Goal: Task Accomplishment & Management: Complete application form

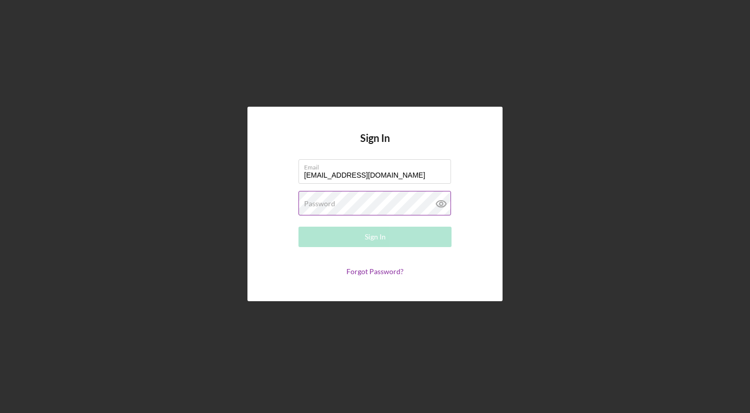
type input "[EMAIL_ADDRESS][DOMAIN_NAME]"
click at [343, 218] on form "Email [EMAIL_ADDRESS][DOMAIN_NAME] Password Required Sign In Forgot Password?" at bounding box center [375, 217] width 204 height 116
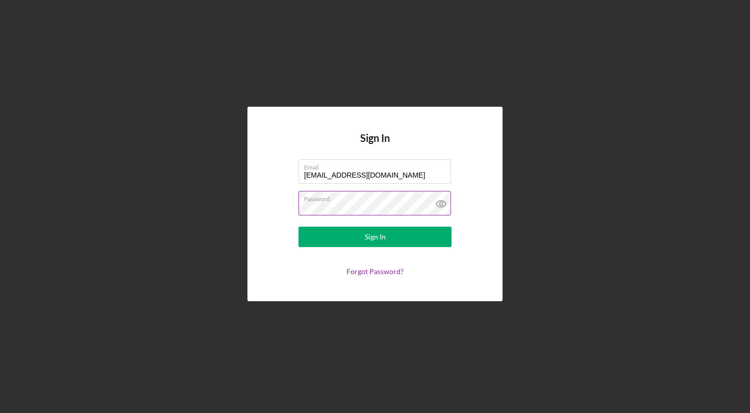
click at [375, 237] on button "Sign In" at bounding box center [374, 236] width 153 height 20
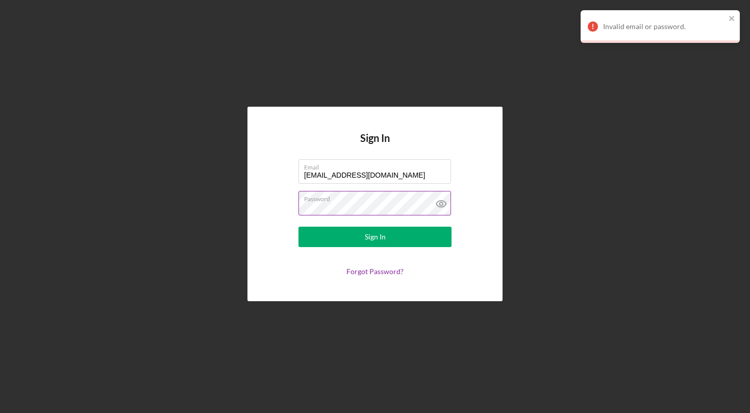
click at [375, 237] on button "Sign In" at bounding box center [374, 236] width 153 height 20
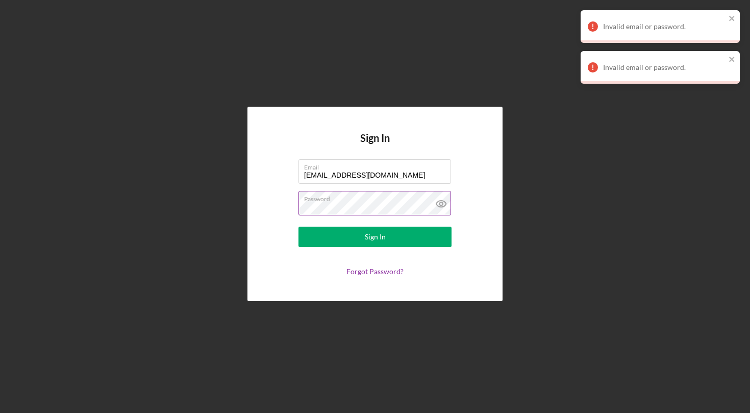
click at [375, 237] on button "Sign In" at bounding box center [374, 236] width 153 height 20
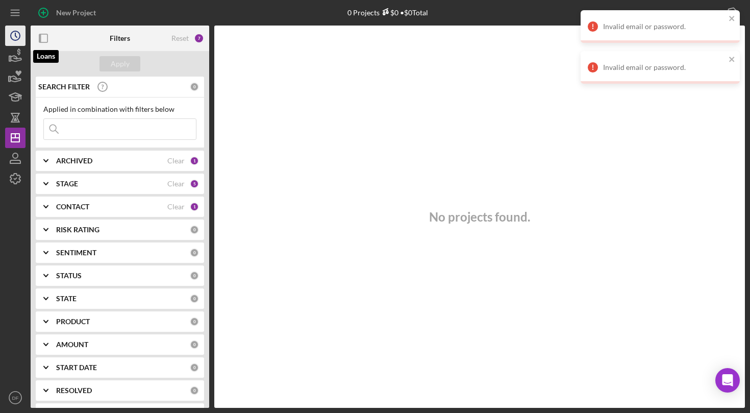
click at [18, 41] on icon "Icon/History" at bounding box center [16, 36] width 26 height 26
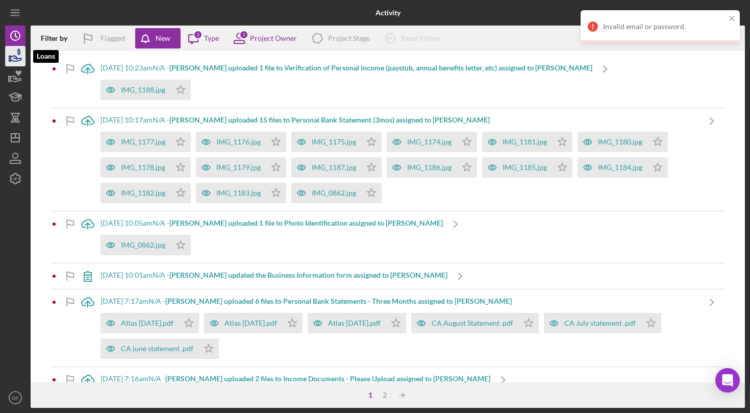
click at [21, 52] on icon "button" at bounding box center [16, 56] width 26 height 26
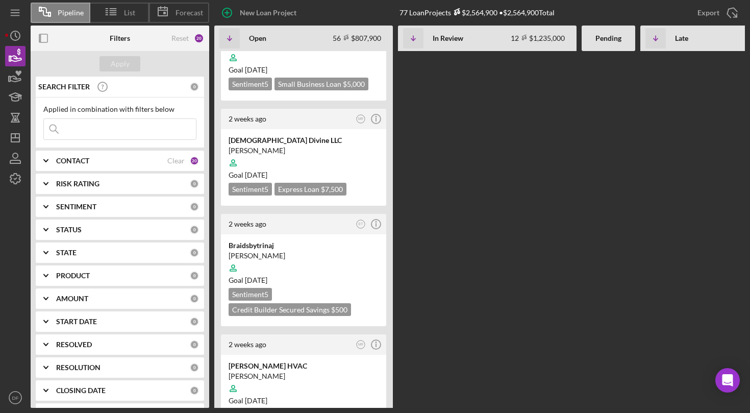
scroll to position [2115, 0]
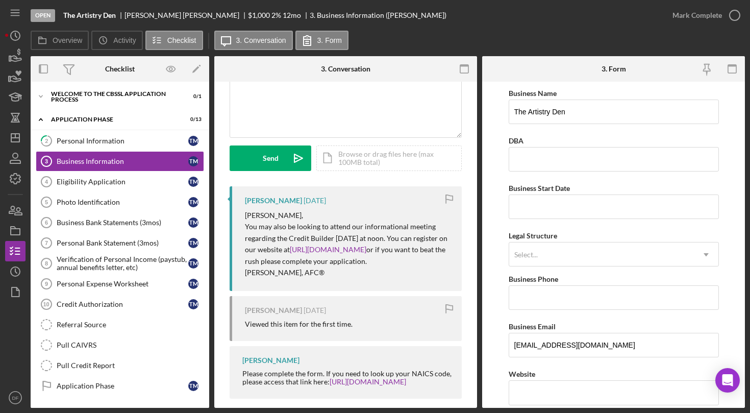
scroll to position [128, 0]
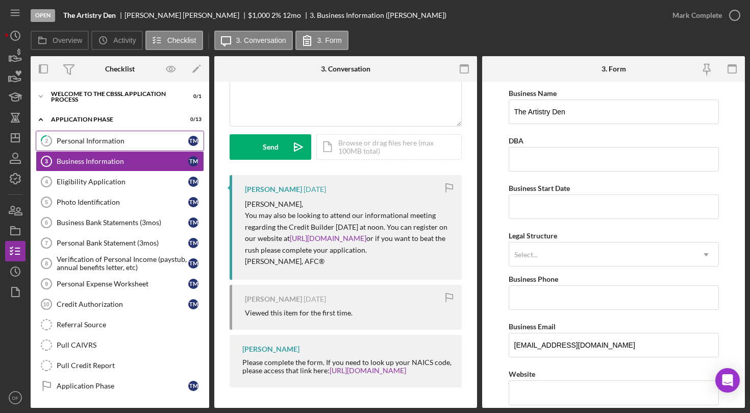
click at [101, 138] on div "Personal Information" at bounding box center [123, 141] width 132 height 8
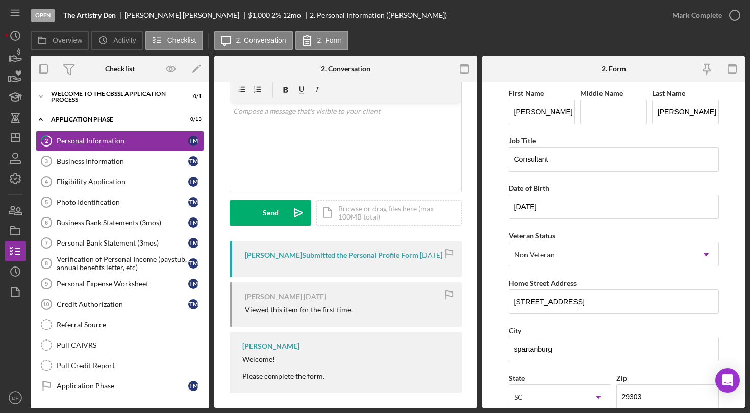
scroll to position [54, 0]
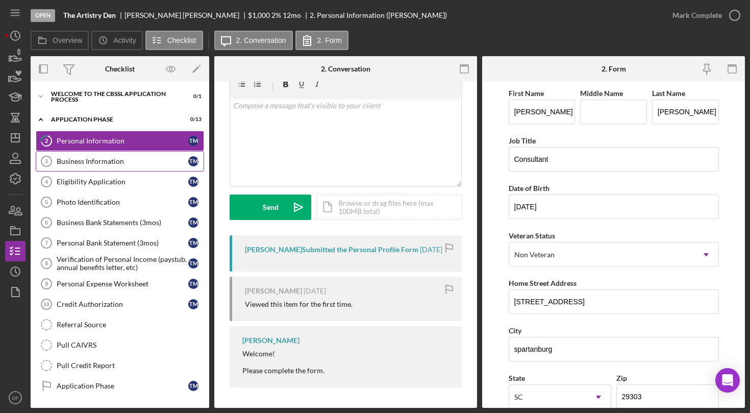
click at [143, 162] on div "Business Information" at bounding box center [123, 161] width 132 height 8
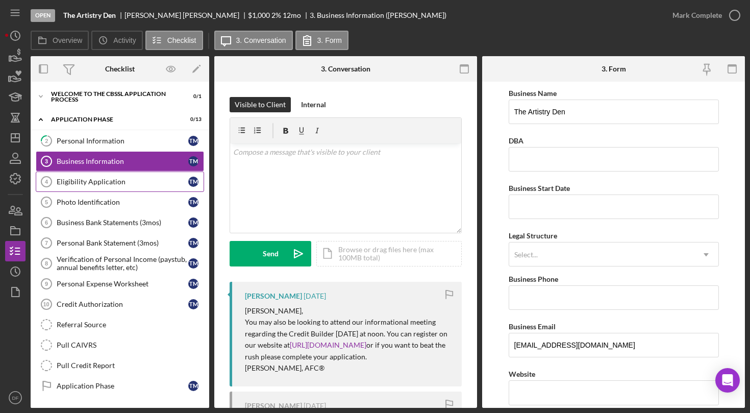
click at [141, 185] on link "Eligibility Application 4 Eligibility Application T M" at bounding box center [120, 181] width 168 height 20
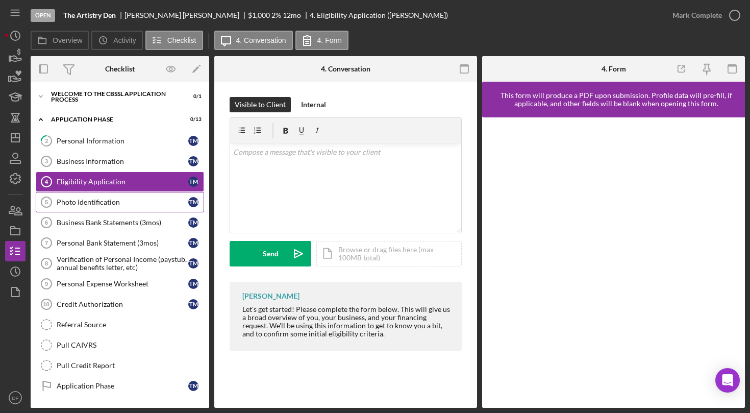
click at [130, 199] on div "Photo Identification" at bounding box center [123, 202] width 132 height 8
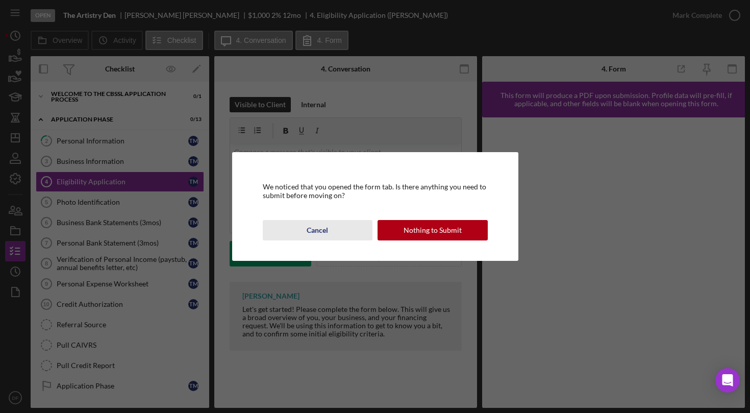
click at [313, 222] on div "Cancel" at bounding box center [317, 230] width 21 height 20
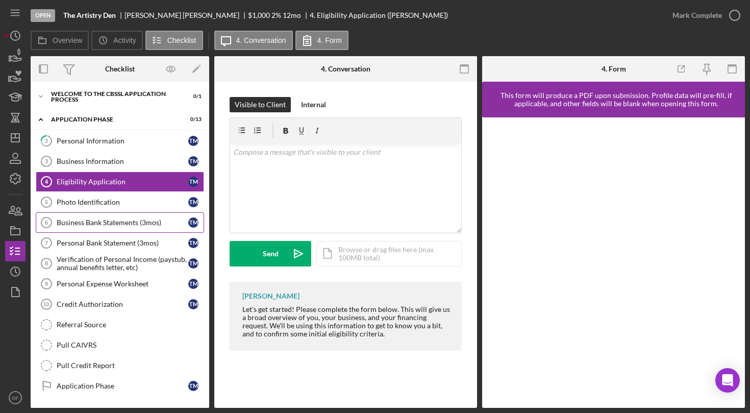
click at [131, 224] on div "Business Bank Statements (3mos)" at bounding box center [123, 222] width 132 height 8
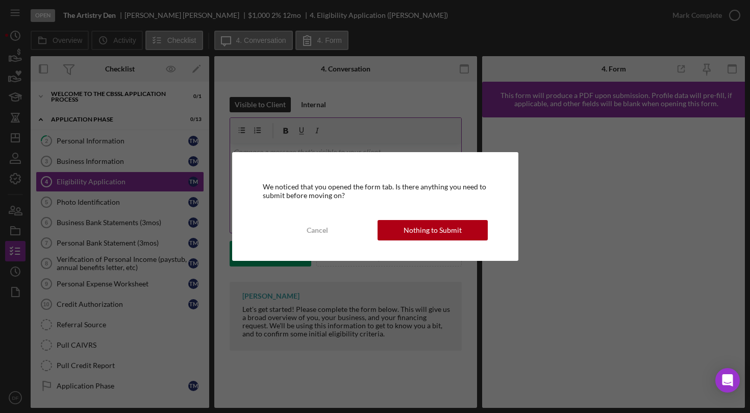
drag, startPoint x: 327, startPoint y: 226, endPoint x: 296, endPoint y: 227, distance: 31.1
click at [327, 226] on div "Cancel" at bounding box center [317, 230] width 21 height 20
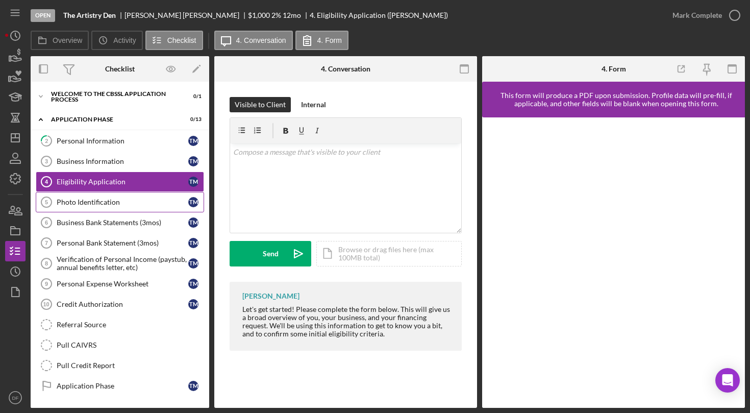
scroll to position [14, 0]
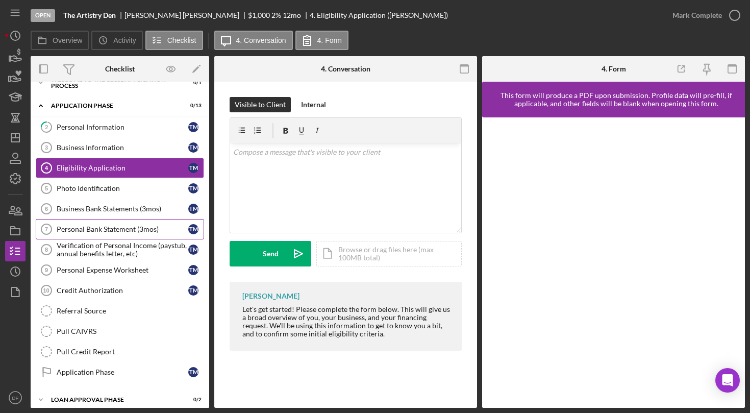
click at [117, 226] on div "Personal Bank Statement (3mos)" at bounding box center [123, 229] width 132 height 8
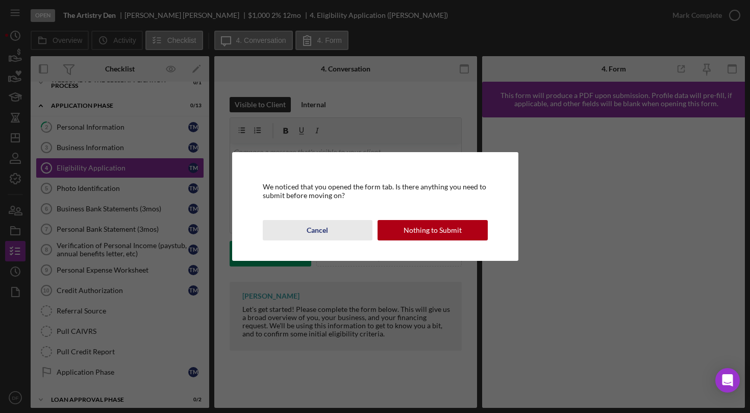
click at [323, 227] on div "Cancel" at bounding box center [317, 230] width 21 height 20
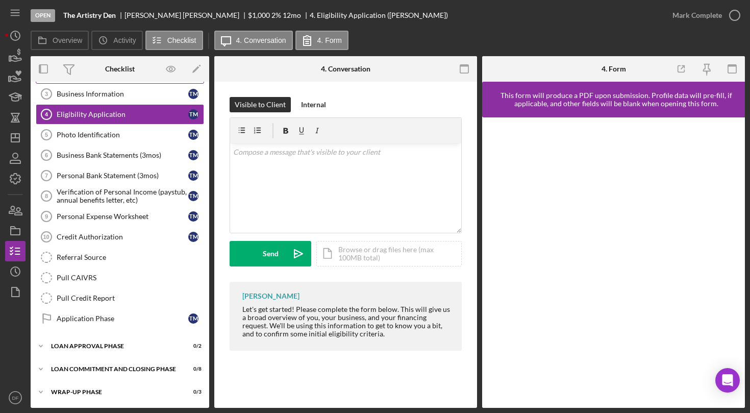
scroll to position [0, 0]
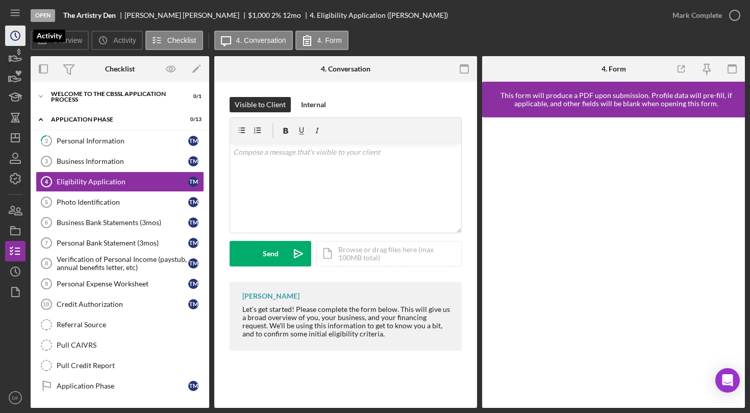
click at [18, 35] on icon "Icon/History" at bounding box center [16, 36] width 26 height 26
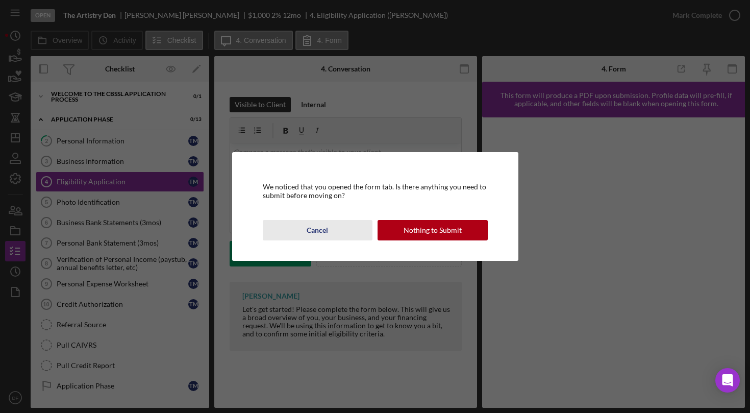
click at [318, 231] on div "Cancel" at bounding box center [317, 230] width 21 height 20
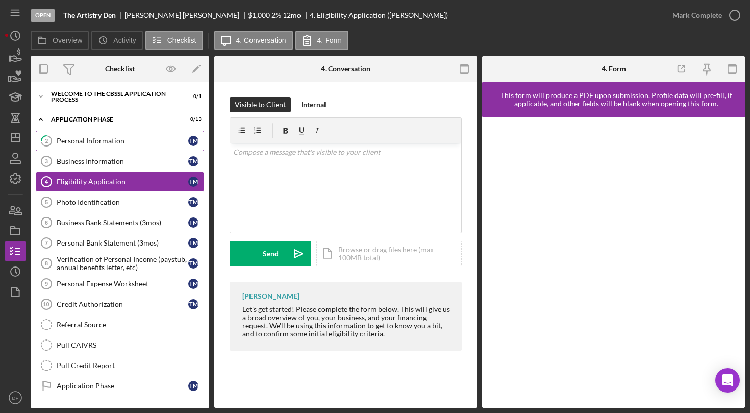
click at [129, 147] on link "2 Personal Information T M" at bounding box center [120, 141] width 168 height 20
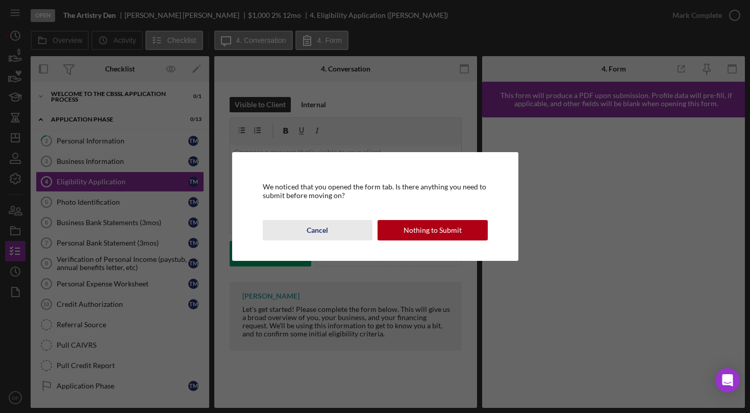
click at [337, 231] on button "Cancel" at bounding box center [318, 230] width 110 height 20
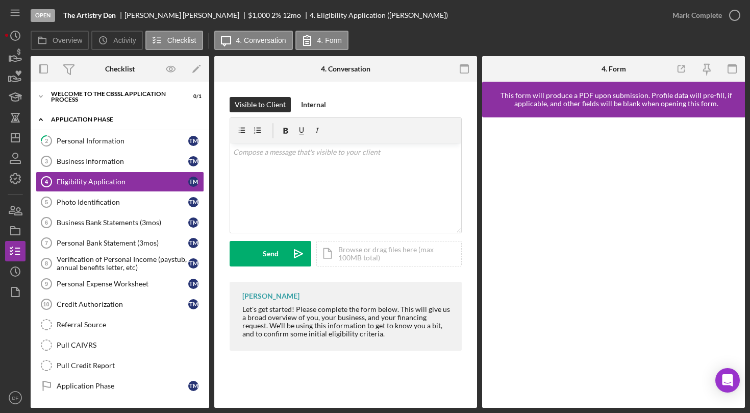
click at [44, 122] on icon "Icon/Expander" at bounding box center [41, 119] width 20 height 20
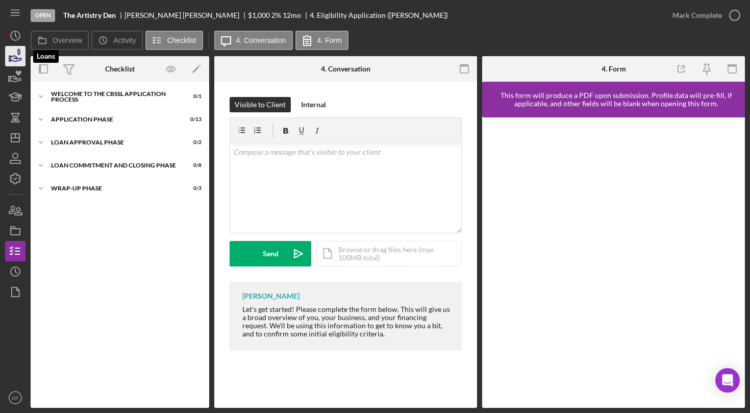
click at [15, 63] on icon "button" at bounding box center [16, 56] width 26 height 26
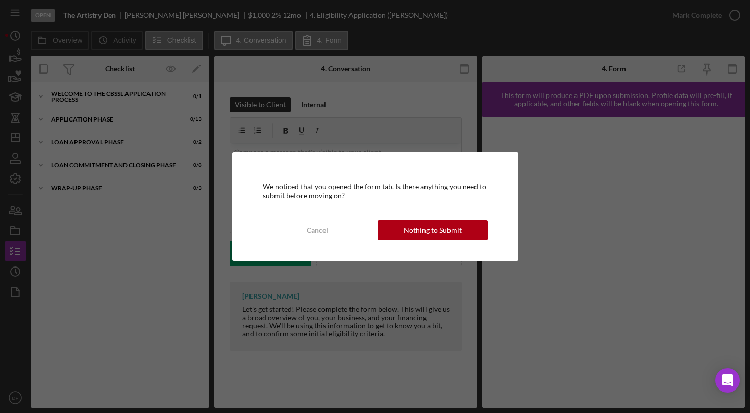
click at [318, 239] on div "Cancel" at bounding box center [317, 230] width 21 height 20
